Goal: Information Seeking & Learning: Find specific fact

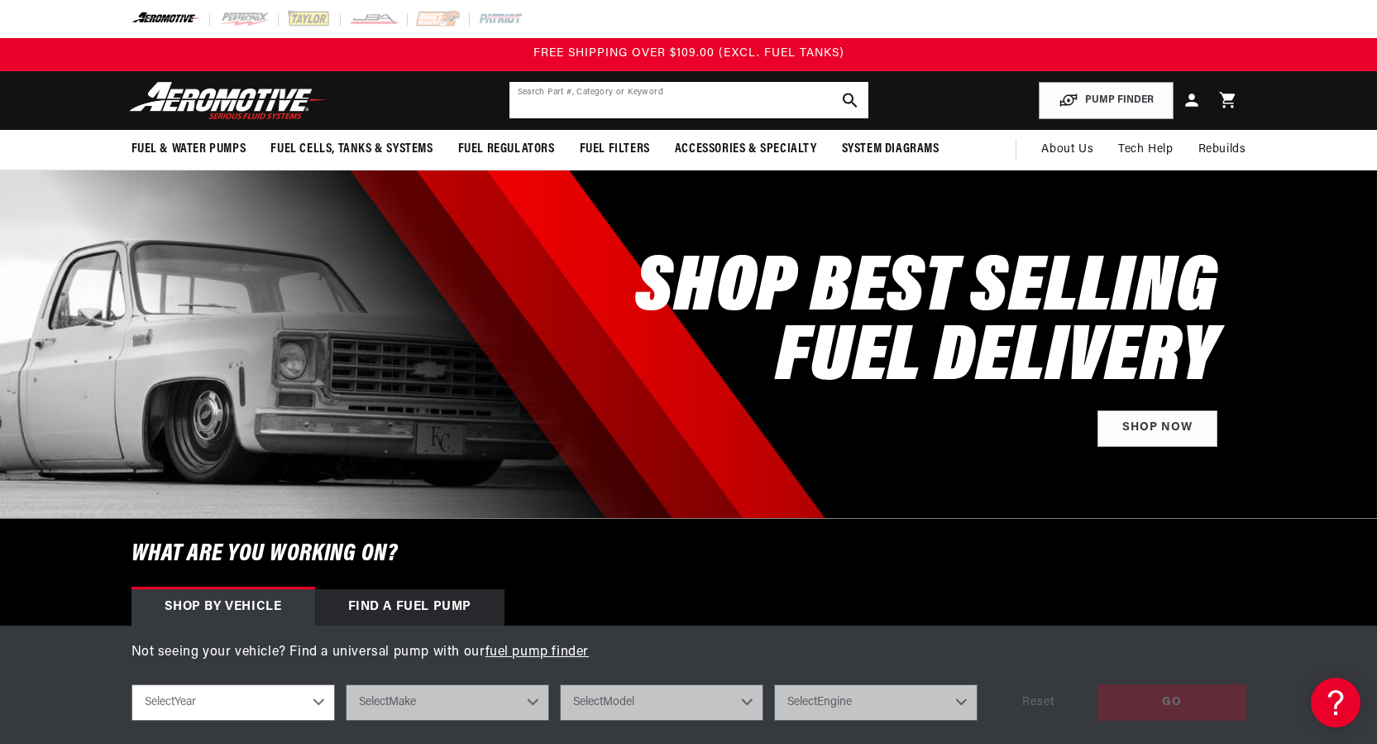
click at [588, 96] on input "text" at bounding box center [688, 100] width 359 height 36
paste input "11157_PARENT"
type input "11157_PARENT"
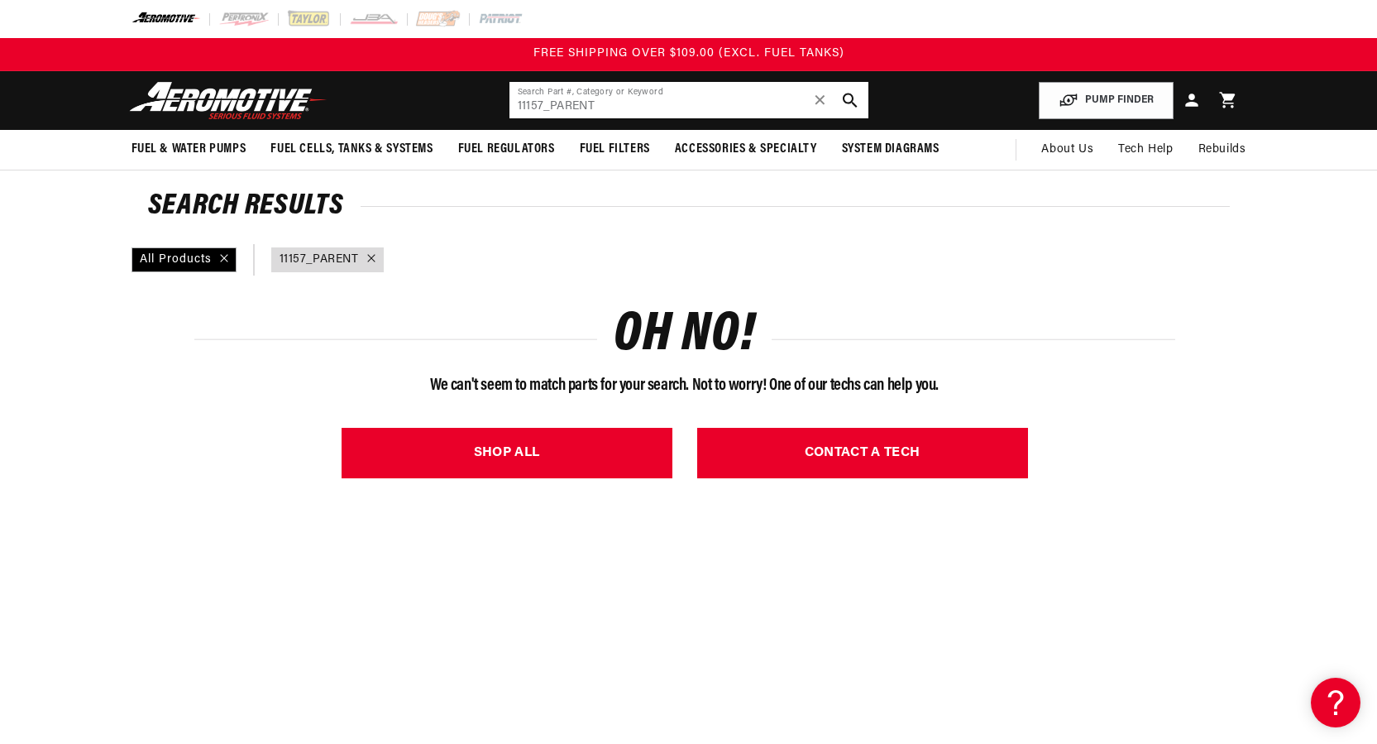
drag, startPoint x: 563, startPoint y: 106, endPoint x: 553, endPoint y: 106, distance: 9.9
click at [562, 106] on input "11157_PARENT" at bounding box center [688, 100] width 359 height 36
drag, startPoint x: 565, startPoint y: 107, endPoint x: 611, endPoint y: 110, distance: 46.4
click at [611, 110] on input "11157_PARENT" at bounding box center [688, 100] width 359 height 36
type input "11157"
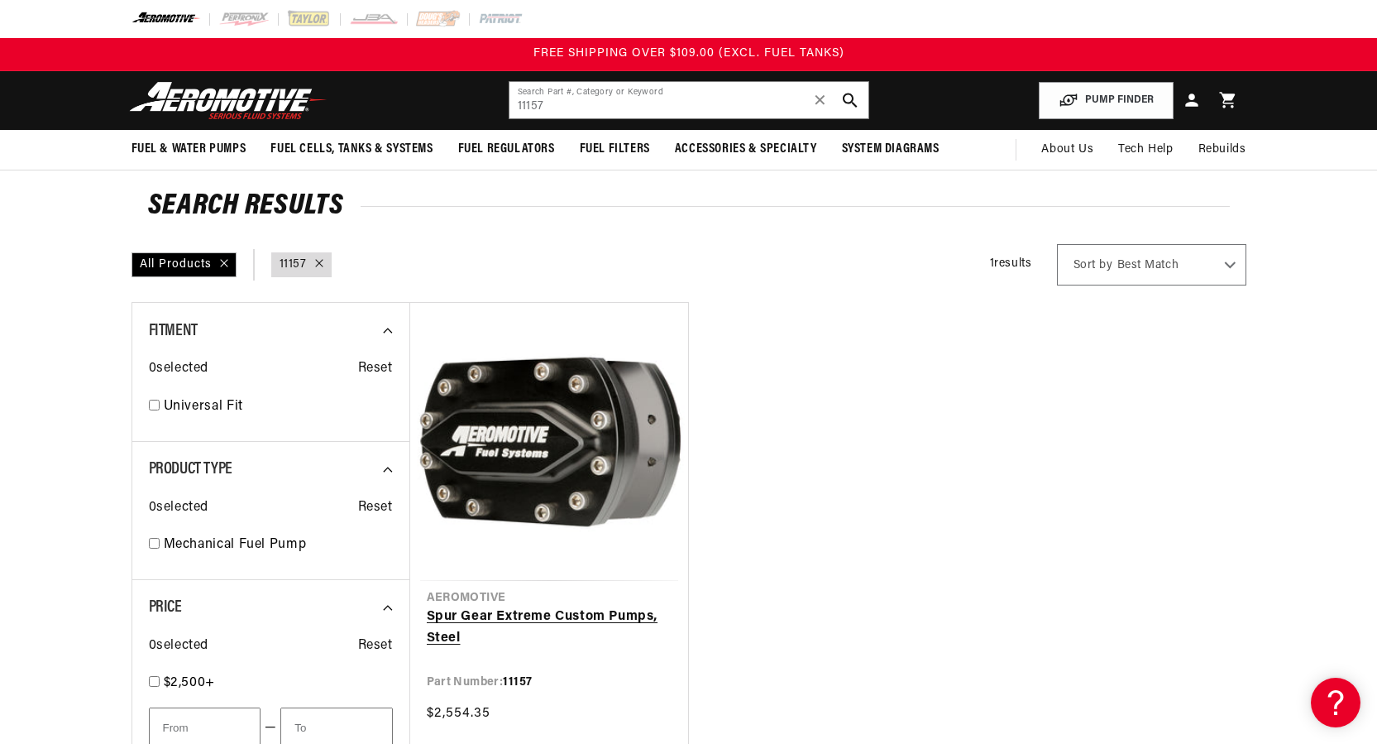
click at [576, 606] on link "Spur Gear Extreme Custom Pumps, Steel" at bounding box center [549, 627] width 245 height 42
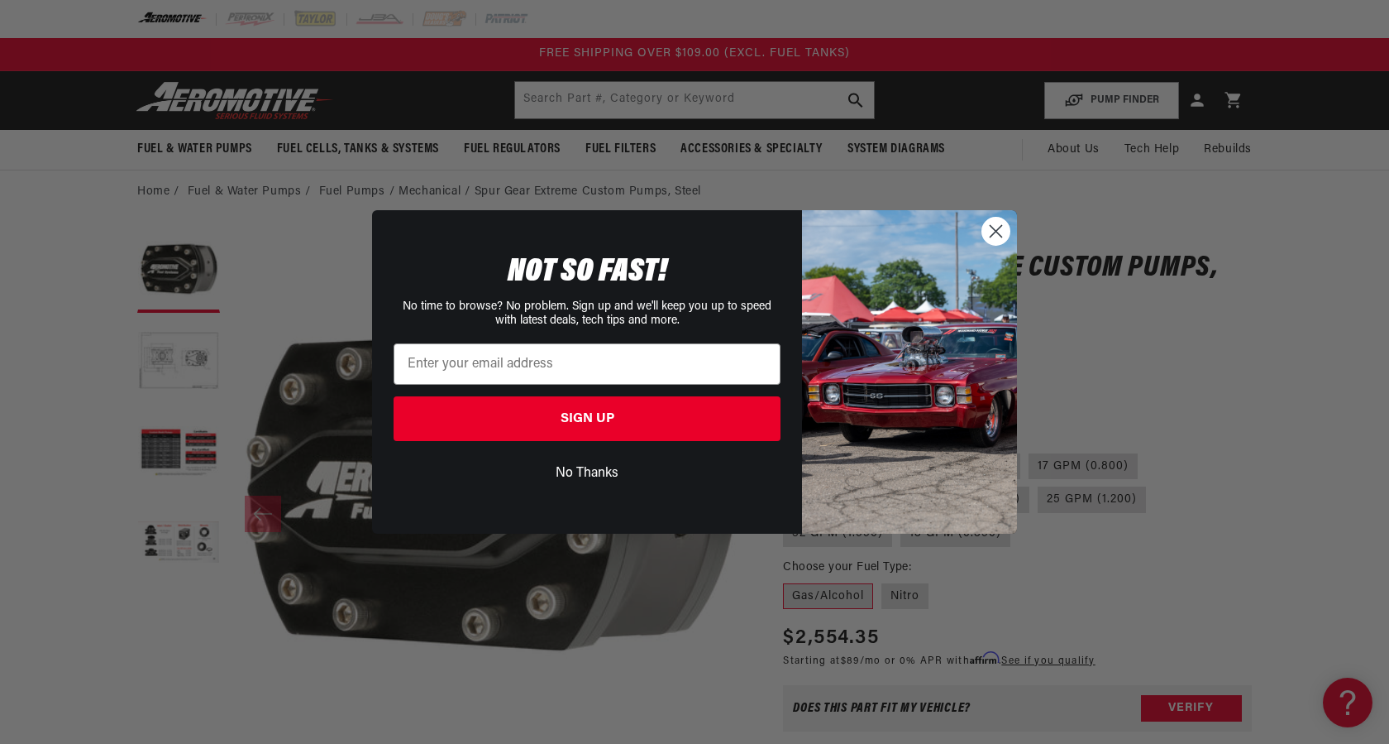
click at [1012, 223] on img "POPUP Form" at bounding box center [909, 371] width 215 height 323
click at [1000, 230] on circle "Close dialog" at bounding box center [996, 231] width 27 height 27
